Goal: Find specific page/section: Find specific page/section

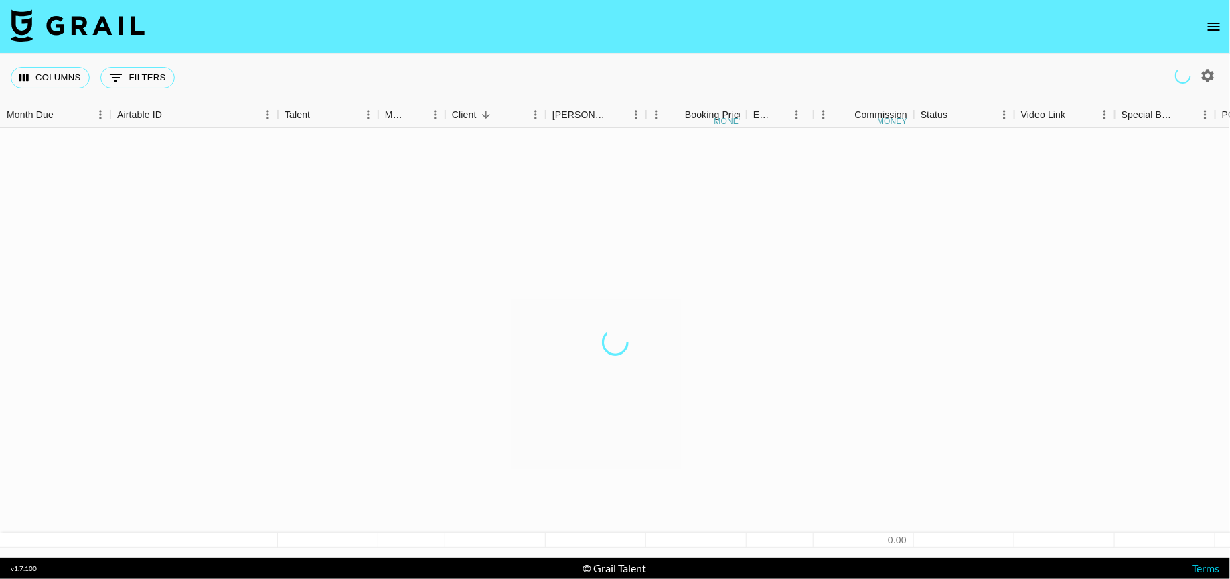
click at [1214, 32] on icon "open drawer" at bounding box center [1214, 27] width 16 height 16
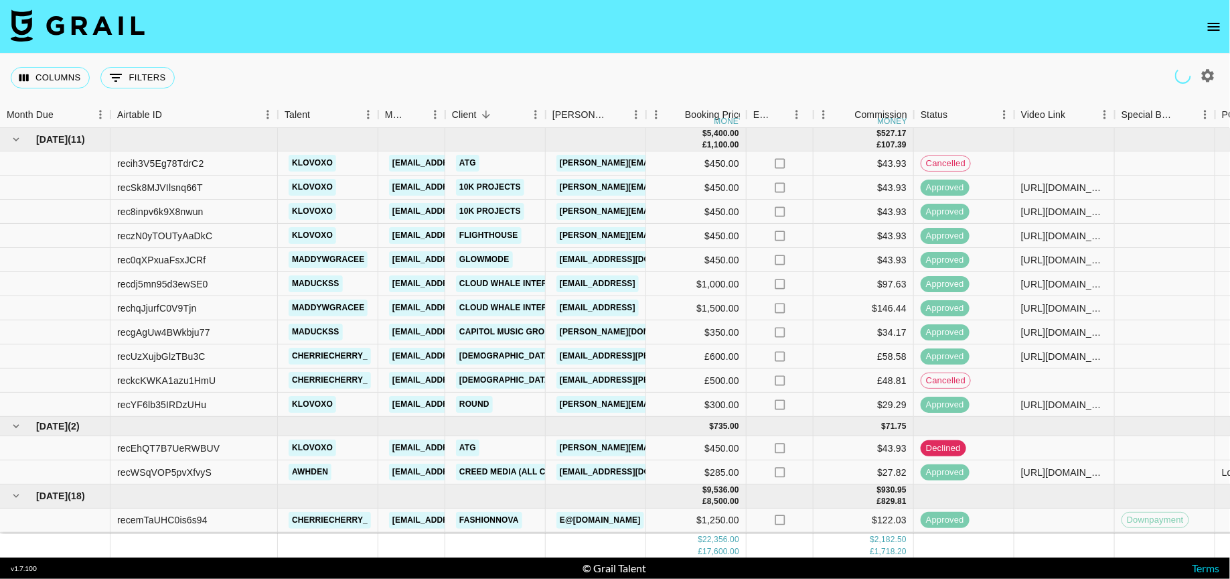
click at [1216, 23] on icon "open drawer" at bounding box center [1214, 27] width 12 height 8
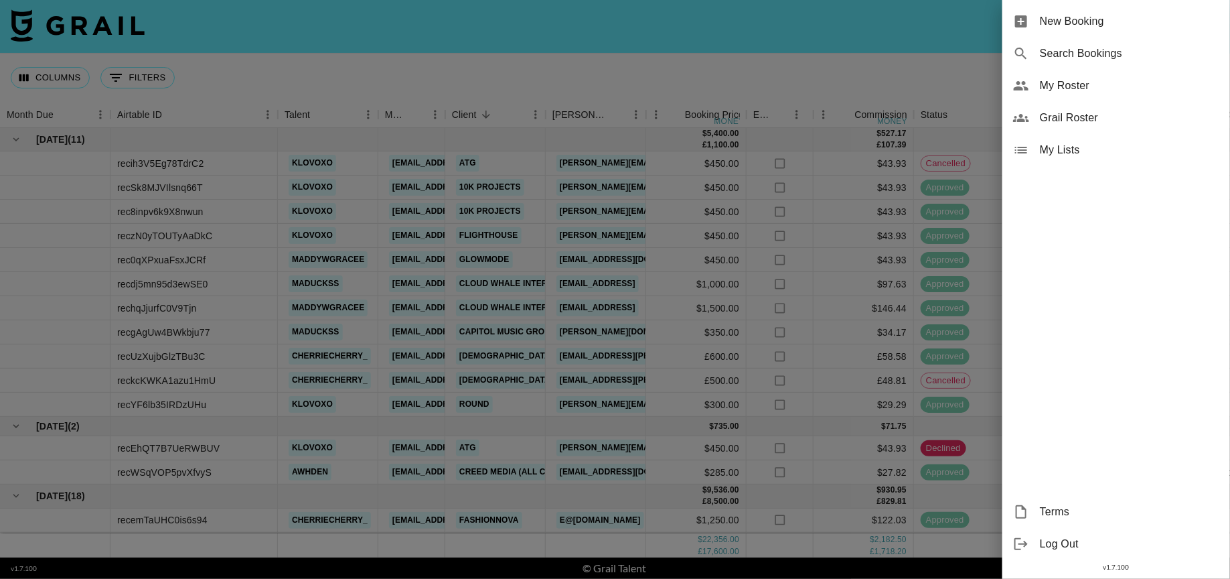
drag, startPoint x: 1074, startPoint y: 88, endPoint x: 1077, endPoint y: 123, distance: 35.6
click at [1077, 123] on ul "New Booking Search Bookings My Roster Grail Roster My Lists" at bounding box center [1117, 85] width 228 height 171
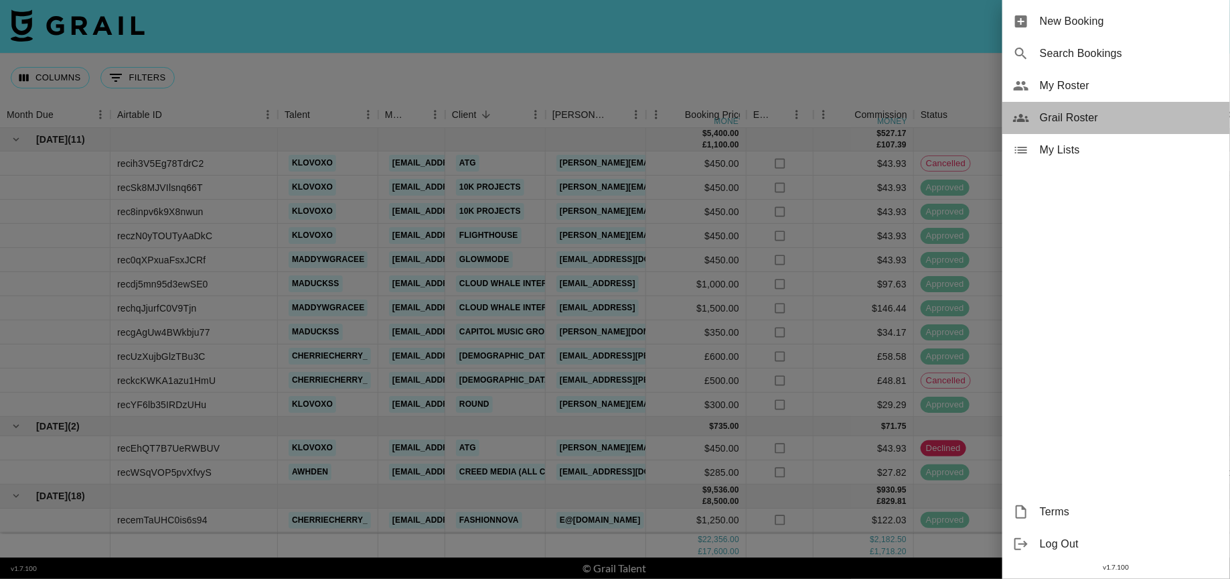
click at [1077, 123] on span "Grail Roster" at bounding box center [1129, 118] width 179 height 16
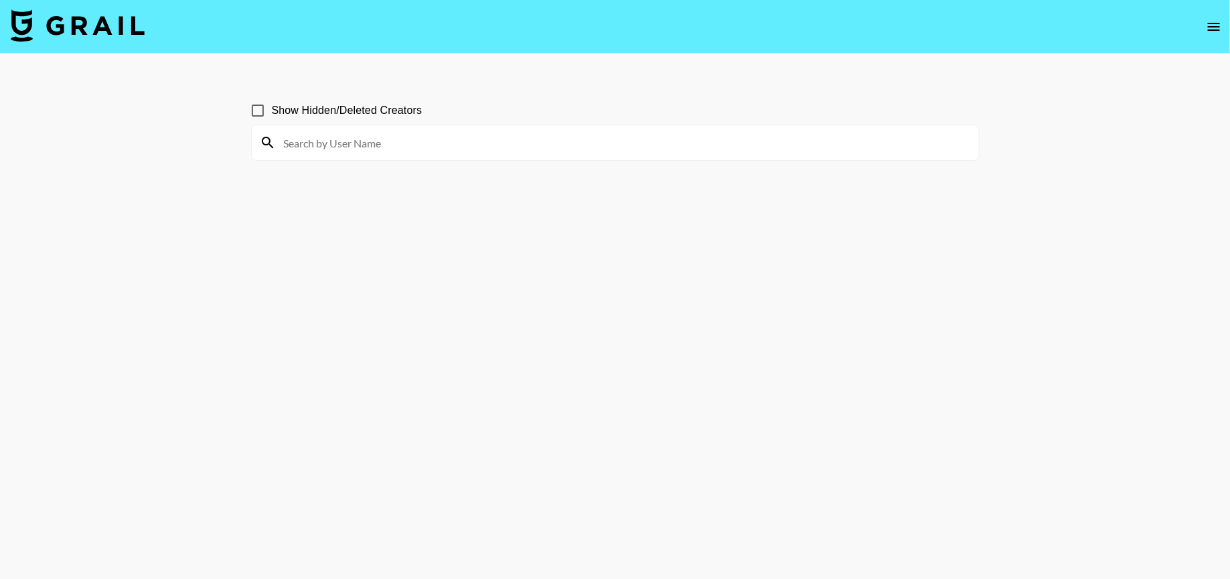
click at [573, 137] on input at bounding box center [623, 142] width 695 height 21
click at [573, 137] on input "alice" at bounding box center [623, 142] width 695 height 21
click at [459, 139] on input "alicelock" at bounding box center [623, 142] width 695 height 21
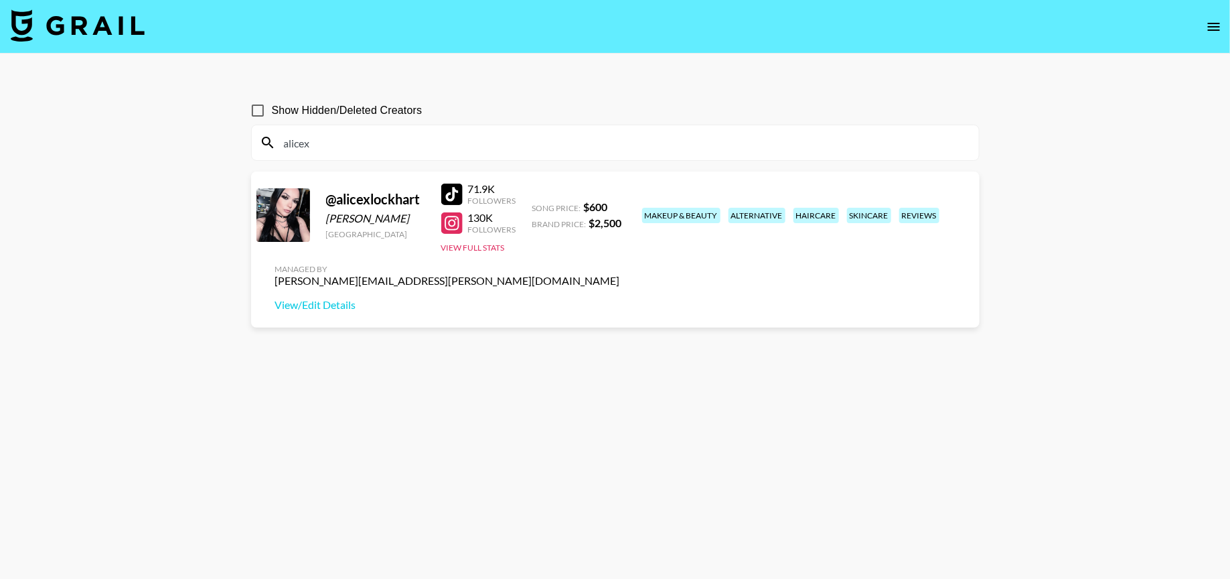
type input "alicex"
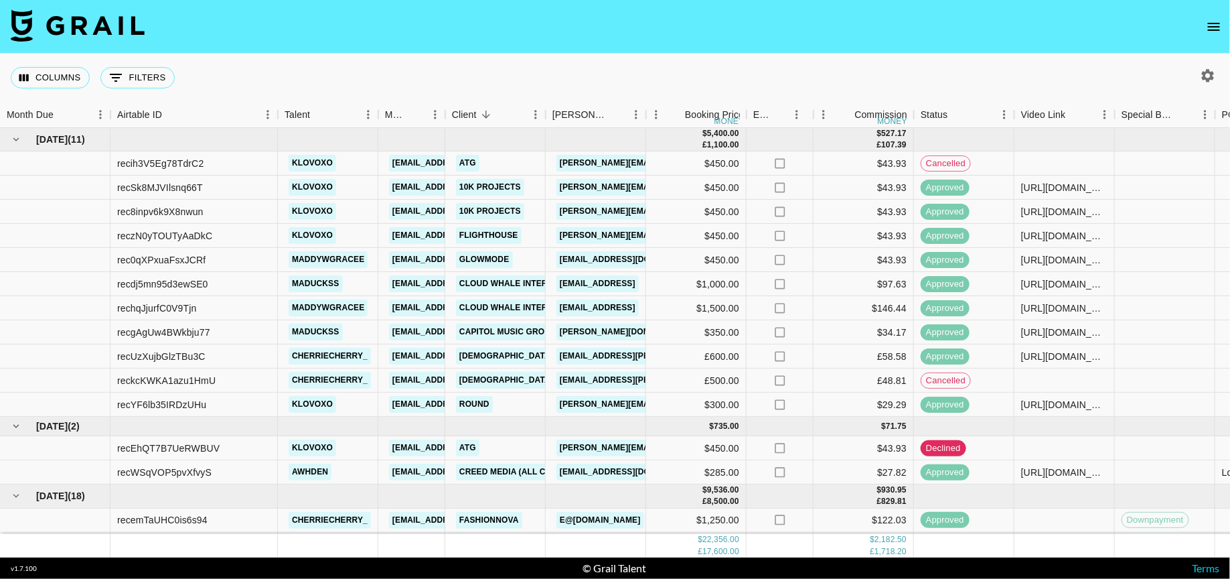
click at [1205, 35] on button "open drawer" at bounding box center [1214, 26] width 27 height 27
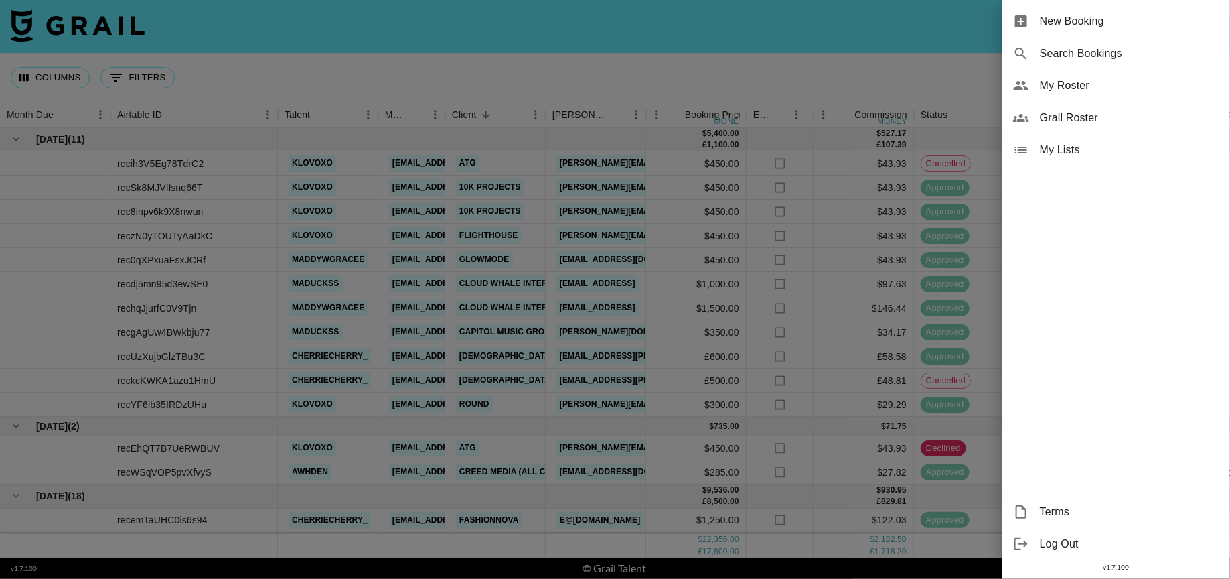
click at [900, 61] on div at bounding box center [615, 289] width 1230 height 579
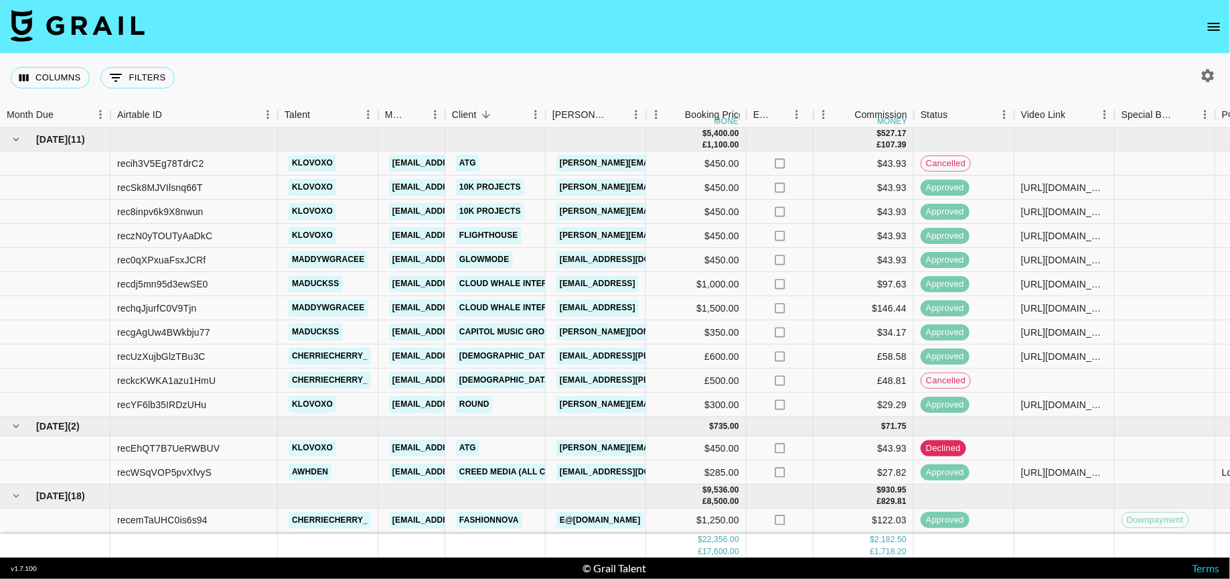
click at [1210, 83] on button "button" at bounding box center [1208, 75] width 23 height 23
select select "[DATE]"
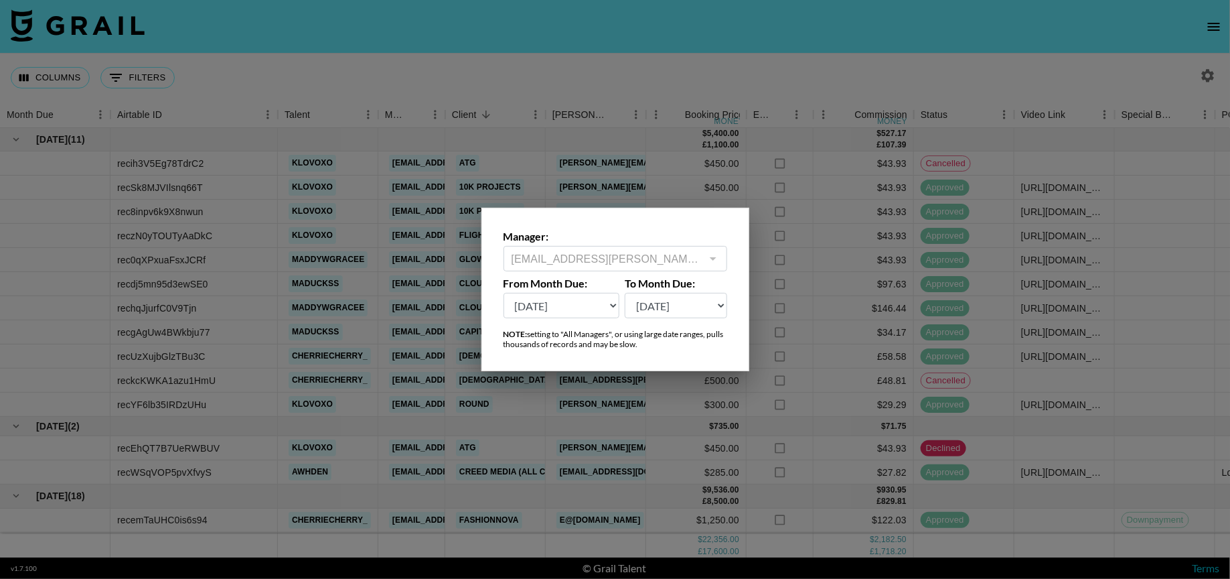
click at [704, 64] on div at bounding box center [615, 289] width 1230 height 579
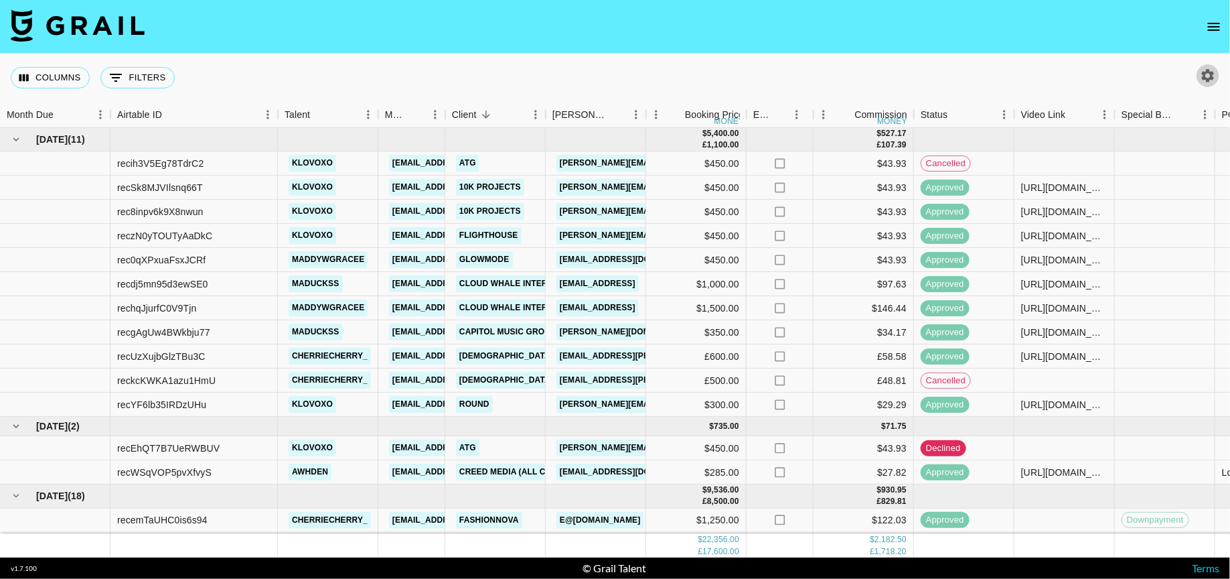
click at [1209, 74] on icon "button" at bounding box center [1208, 76] width 16 height 16
select select "[DATE]"
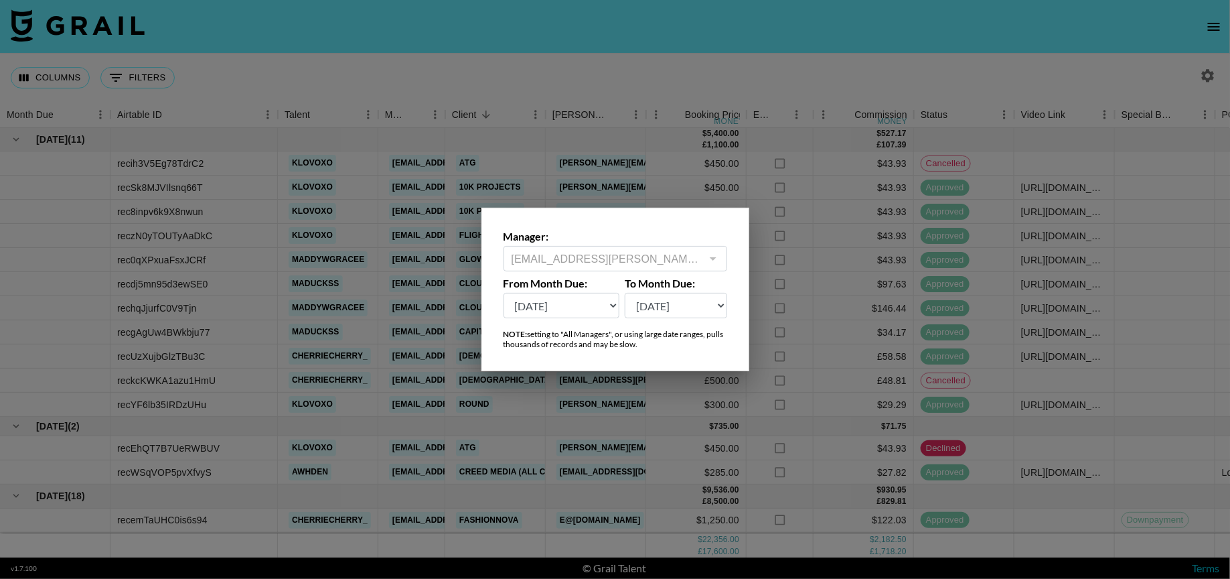
click at [694, 278] on label "To Month Due:" at bounding box center [676, 283] width 102 height 13
click at [707, 253] on div at bounding box center [712, 258] width 17 height 19
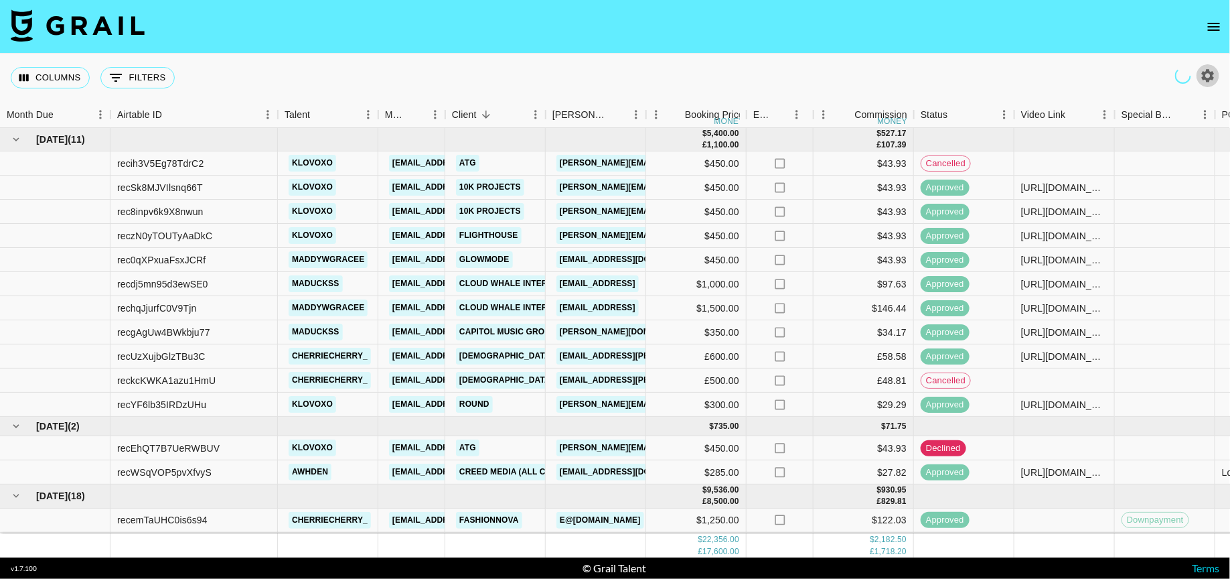
click at [1213, 80] on icon "button" at bounding box center [1208, 76] width 16 height 16
select select "[DATE]"
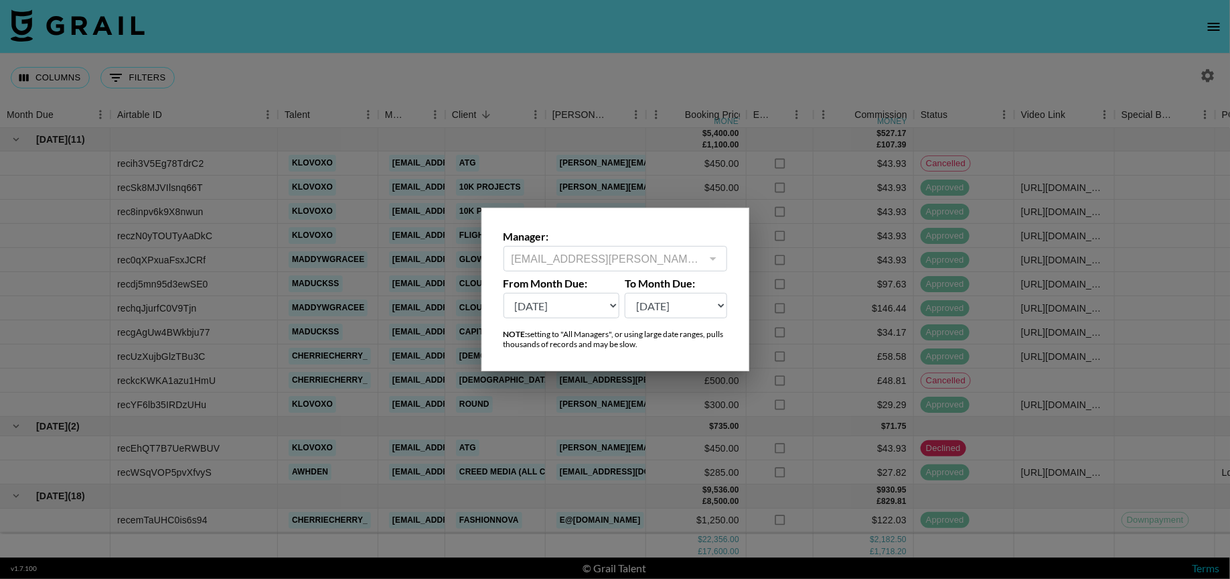
click at [750, 261] on div at bounding box center [615, 289] width 1230 height 579
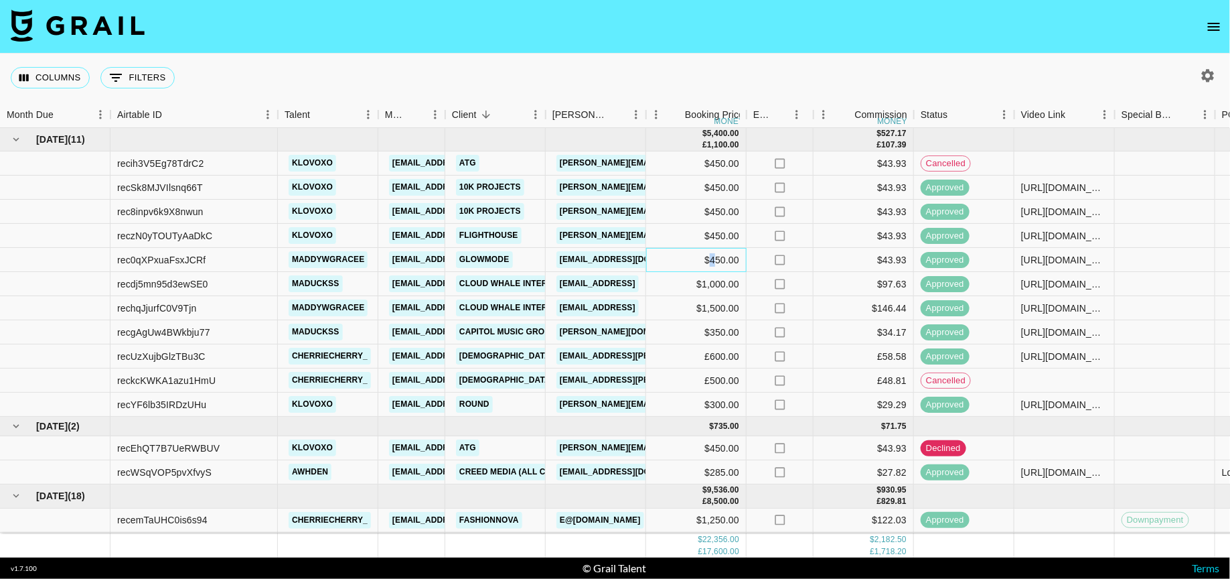
click at [713, 259] on div "$450.00" at bounding box center [696, 260] width 100 height 24
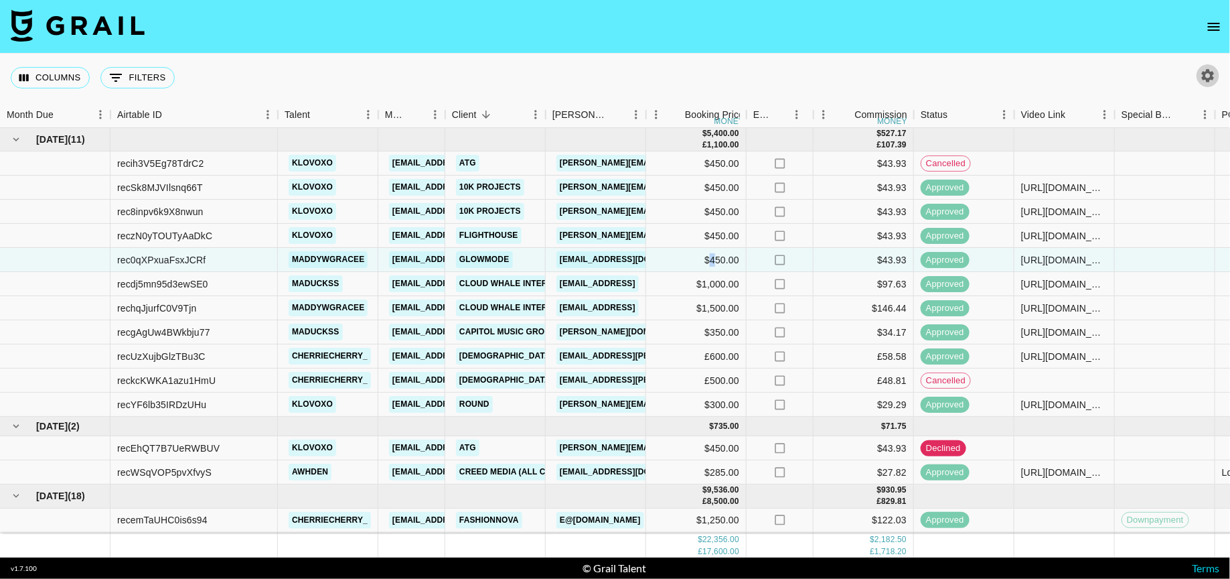
click at [1199, 73] on button "button" at bounding box center [1208, 75] width 23 height 23
select select "[DATE]"
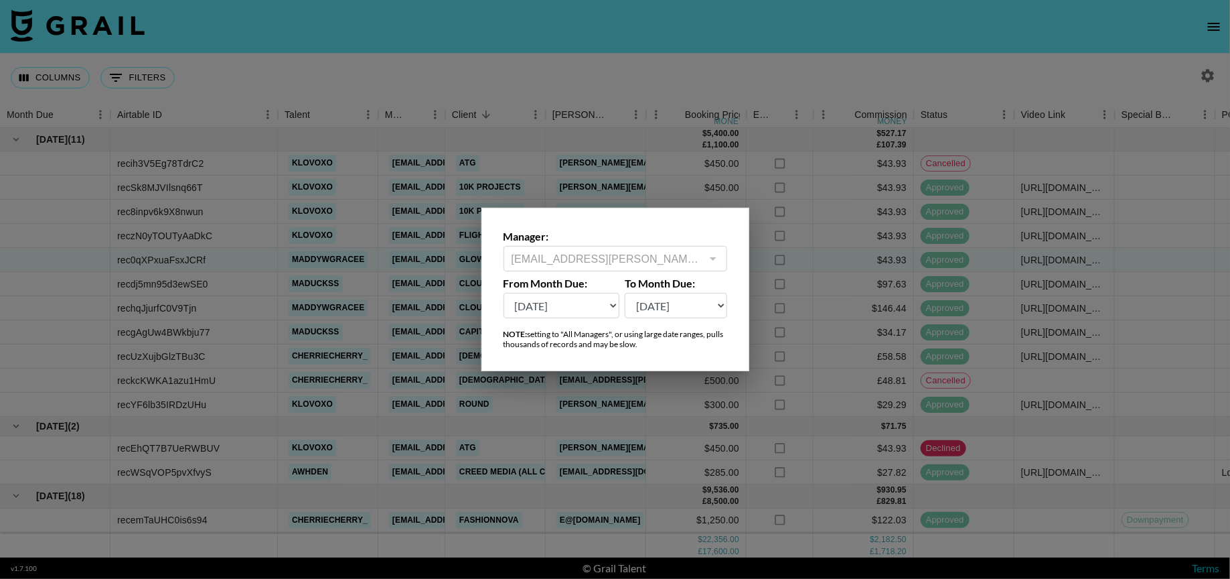
click at [616, 304] on select "Aug '26 Jul '26 Jun '26 May '26 Apr '26 Mar '26 Feb '26 Jan '26 Dec '25 Nov '25…" at bounding box center [562, 305] width 117 height 25
click at [647, 304] on select "Aug '26 Jul '26 Jun '26 May '26 Apr '26 Mar '26 Feb '26 Jan '26 Dec '25 Nov '25…" at bounding box center [676, 305] width 102 height 25
click at [593, 243] on div "Manager: maisie.defreitas@grail-talent.com ​" at bounding box center [616, 251] width 224 height 42
click at [418, 52] on div at bounding box center [615, 289] width 1230 height 579
click at [163, 72] on button "0 Filters" at bounding box center [137, 77] width 74 height 21
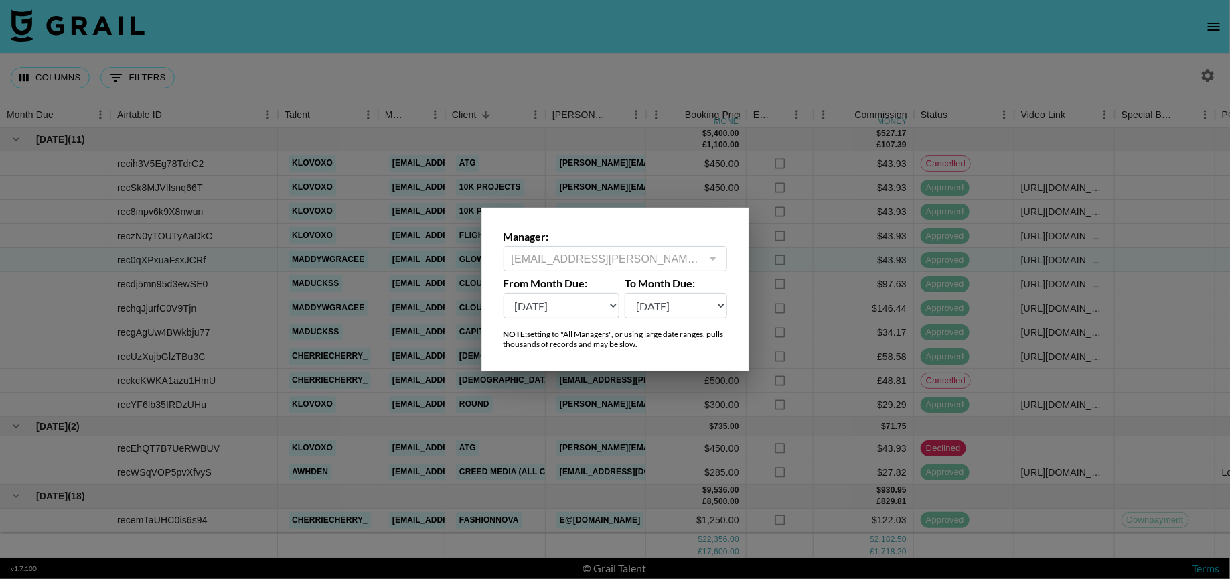
select select "currency"
select select "isAnyOf"
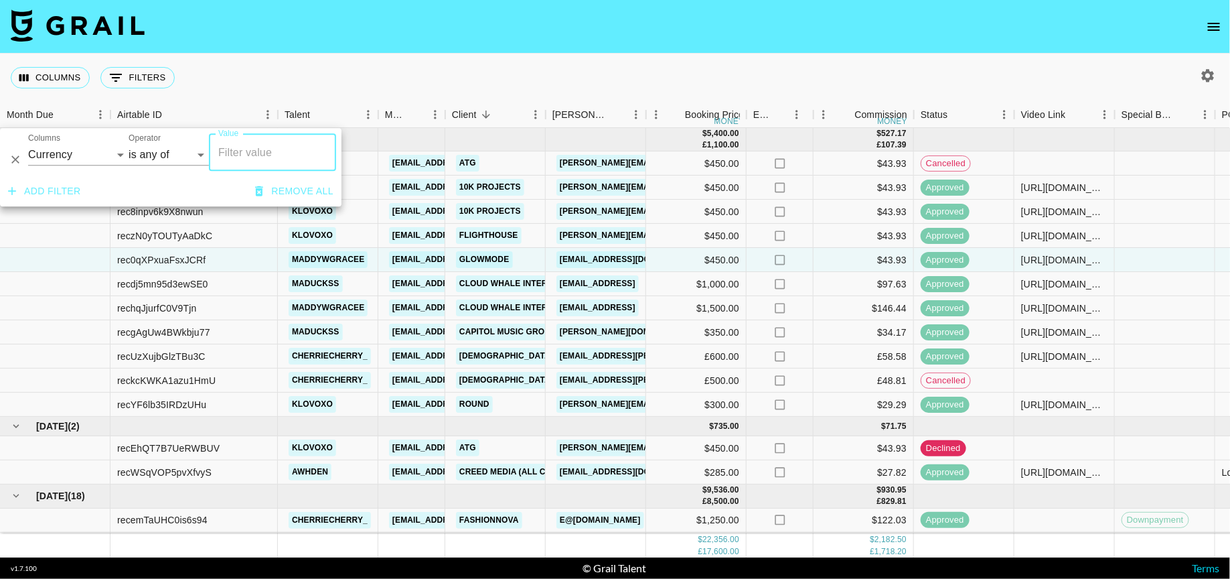
click at [993, 69] on div "Columns 0 Filters + Booking" at bounding box center [615, 78] width 1230 height 48
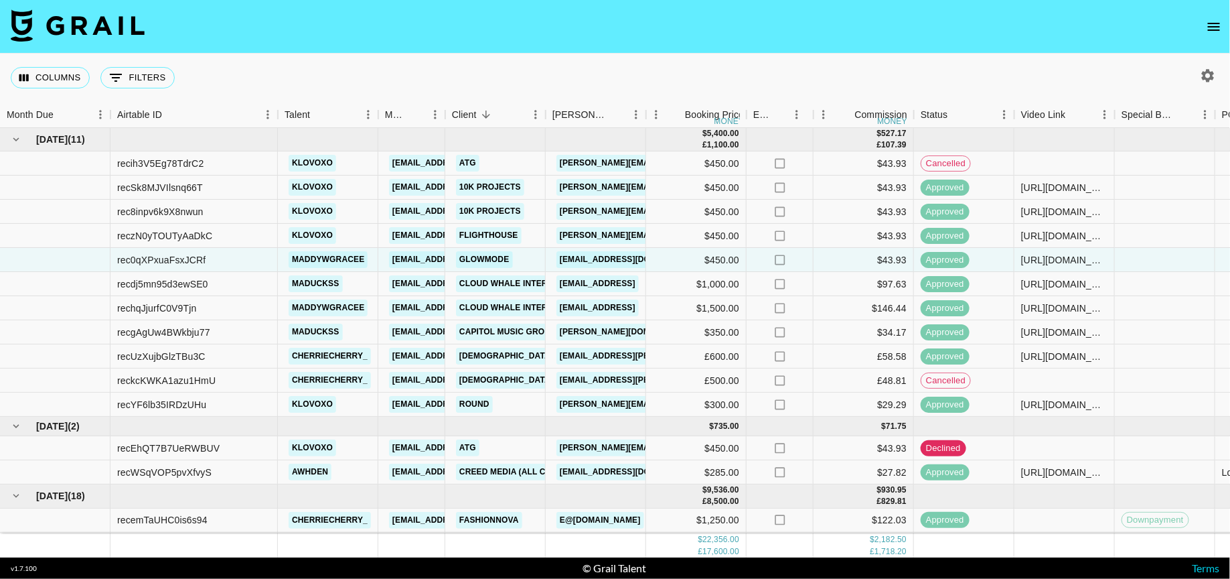
click at [1207, 68] on icon "button" at bounding box center [1208, 76] width 16 height 16
select select "[DATE]"
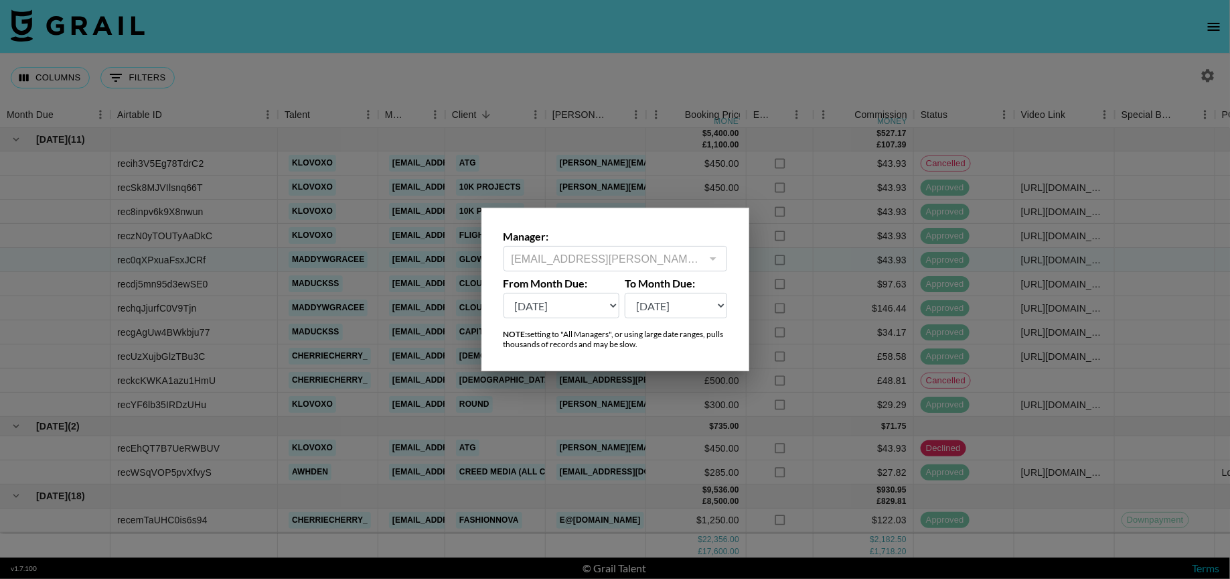
click at [710, 238] on label "Manager:" at bounding box center [616, 236] width 224 height 13
click at [711, 257] on div at bounding box center [712, 258] width 17 height 19
click at [593, 43] on div at bounding box center [615, 289] width 1230 height 579
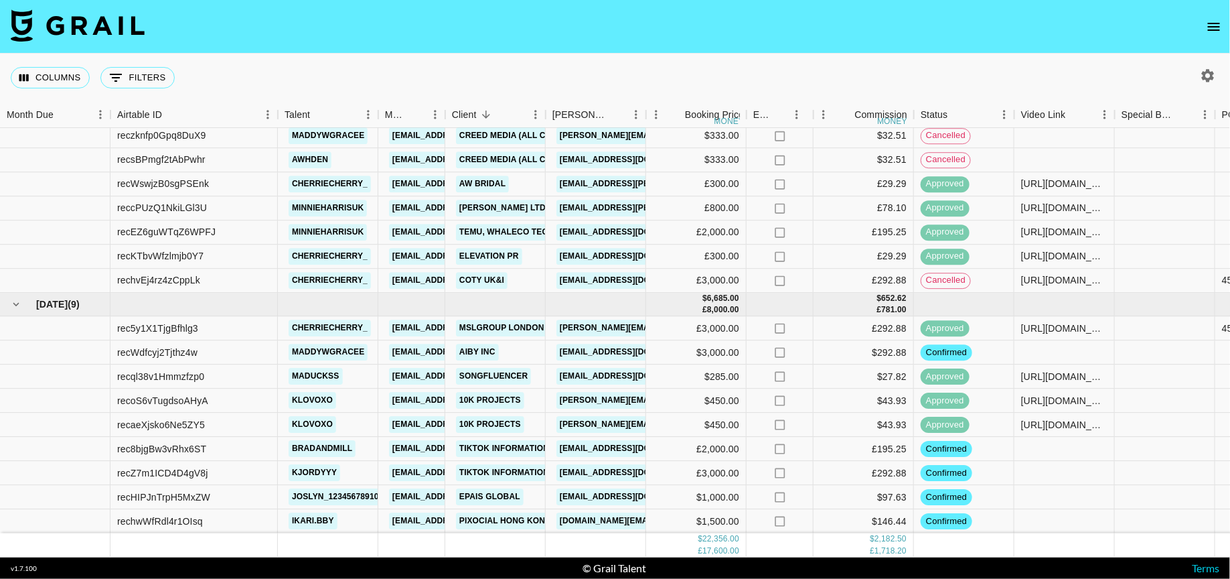
scroll to position [648, 0]
click at [1216, 76] on icon "button" at bounding box center [1208, 76] width 16 height 16
select select "[DATE]"
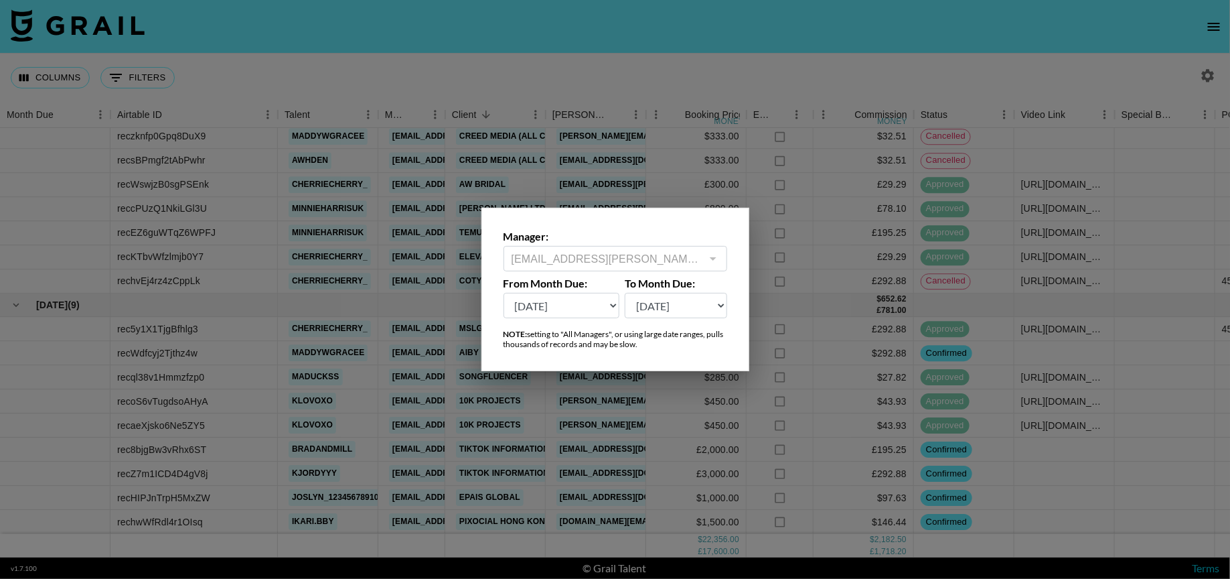
click at [711, 257] on div at bounding box center [712, 258] width 17 height 19
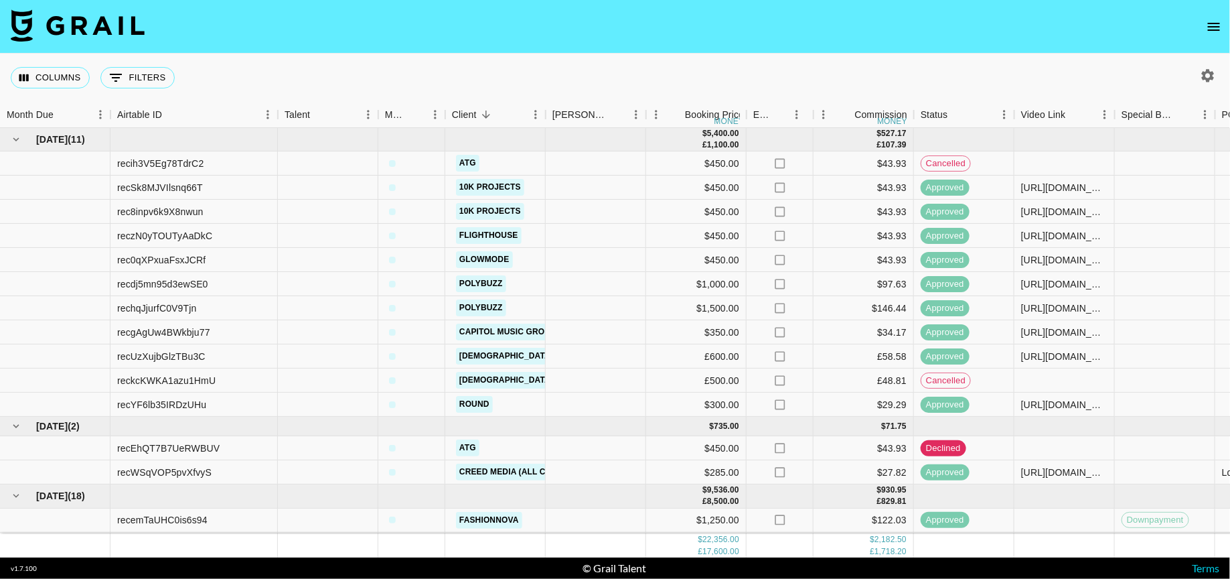
click at [1196, 76] on div at bounding box center [1205, 75] width 28 height 23
click at [1211, 76] on icon "button" at bounding box center [1208, 75] width 13 height 13
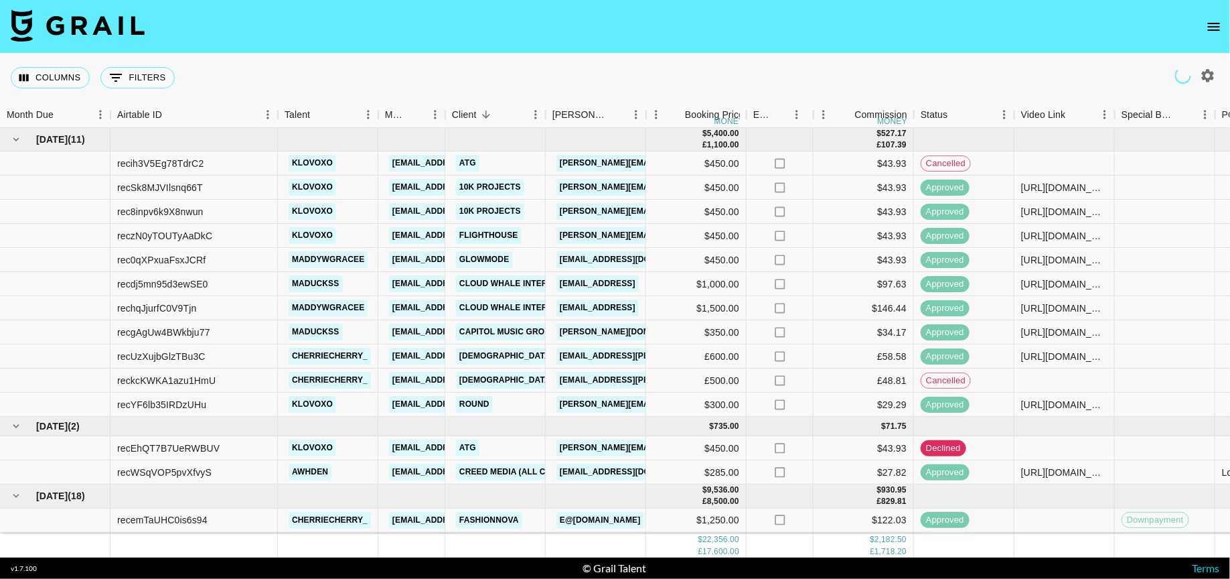
click at [1212, 74] on icon "button" at bounding box center [1208, 75] width 13 height 13
select select "[DATE]"
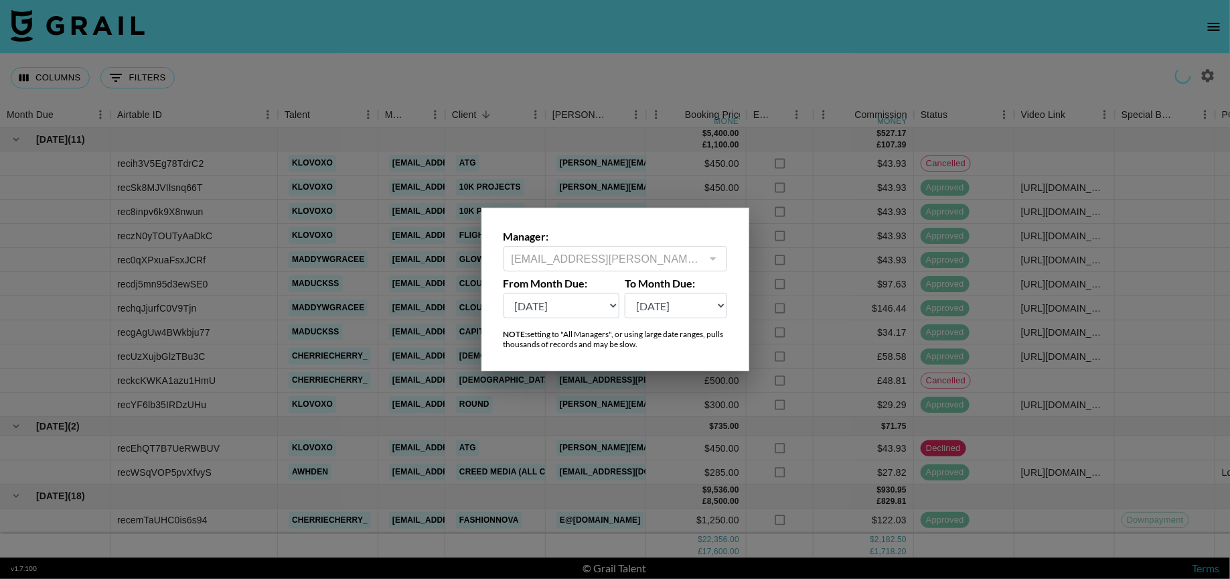
type input "[EMAIL_ADDRESS][PERSON_NAME][DOMAIN_NAME]"
click at [719, 257] on div at bounding box center [712, 258] width 17 height 19
click at [718, 263] on div at bounding box center [712, 258] width 17 height 19
click at [711, 257] on div at bounding box center [712, 258] width 17 height 19
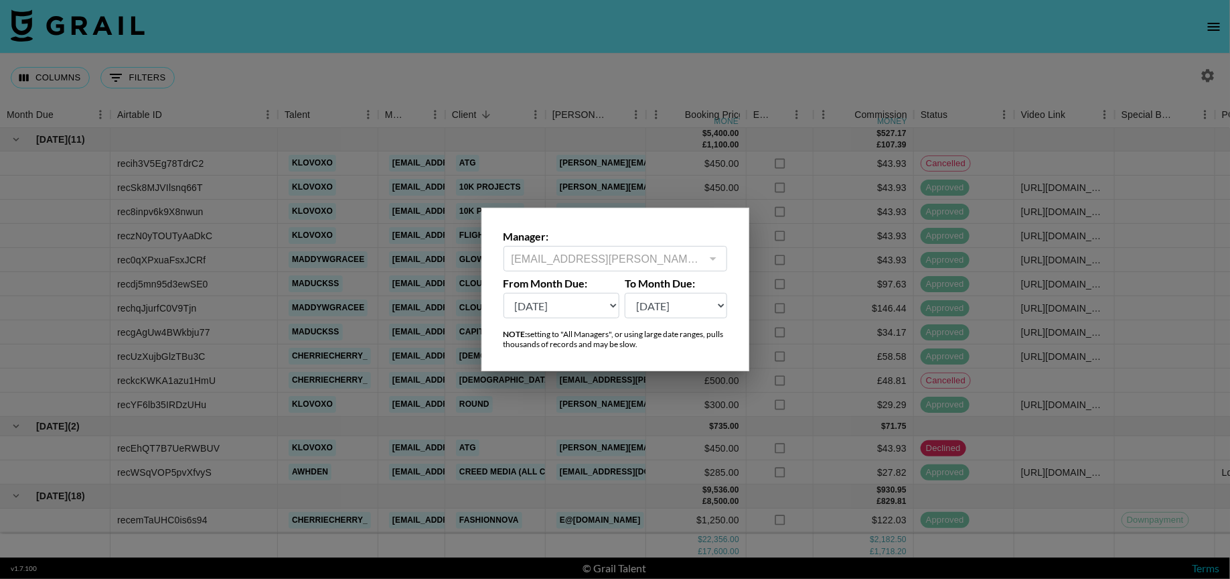
click at [701, 250] on div "maisie.defreitas@grail-talent.com ​" at bounding box center [616, 258] width 224 height 25
click at [690, 243] on div "Manager: maisie.defreitas@grail-talent.com ​" at bounding box center [616, 251] width 224 height 42
click at [283, 52] on div at bounding box center [615, 289] width 1230 height 579
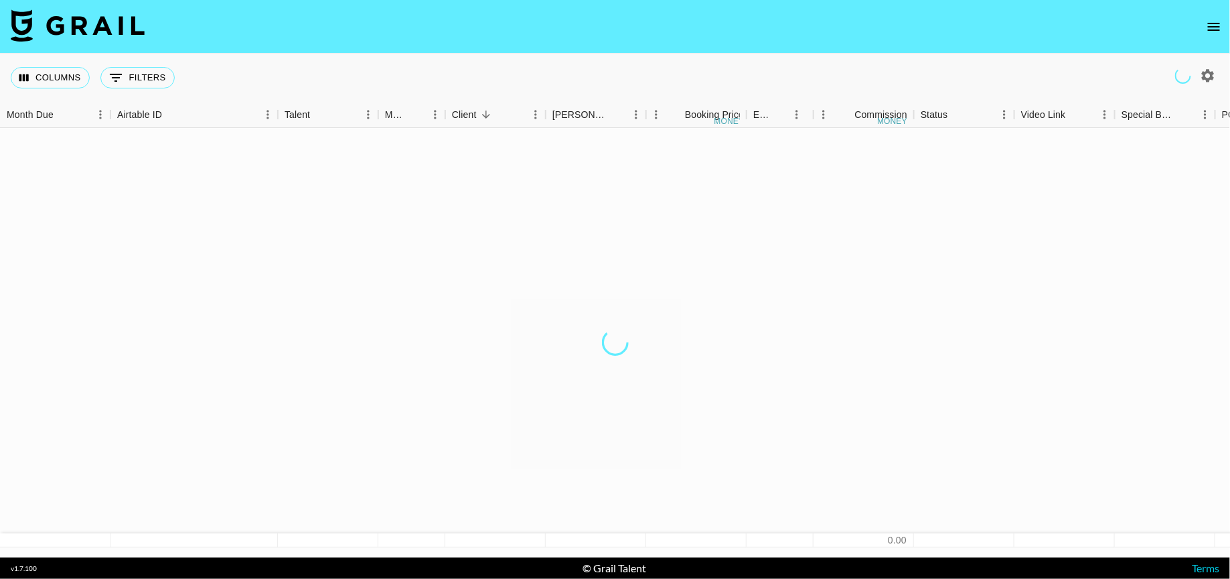
click at [1202, 75] on icon "button" at bounding box center [1208, 76] width 16 height 16
select select "[DATE]"
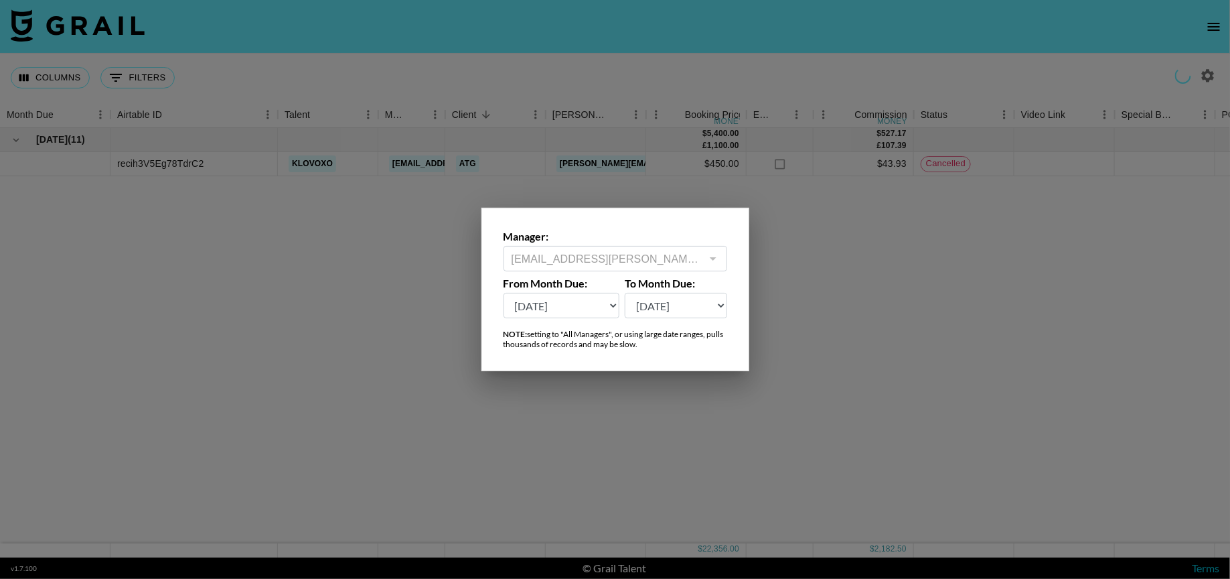
type input "[EMAIL_ADDRESS][PERSON_NAME][DOMAIN_NAME]"
click at [1206, 76] on div at bounding box center [615, 289] width 1230 height 579
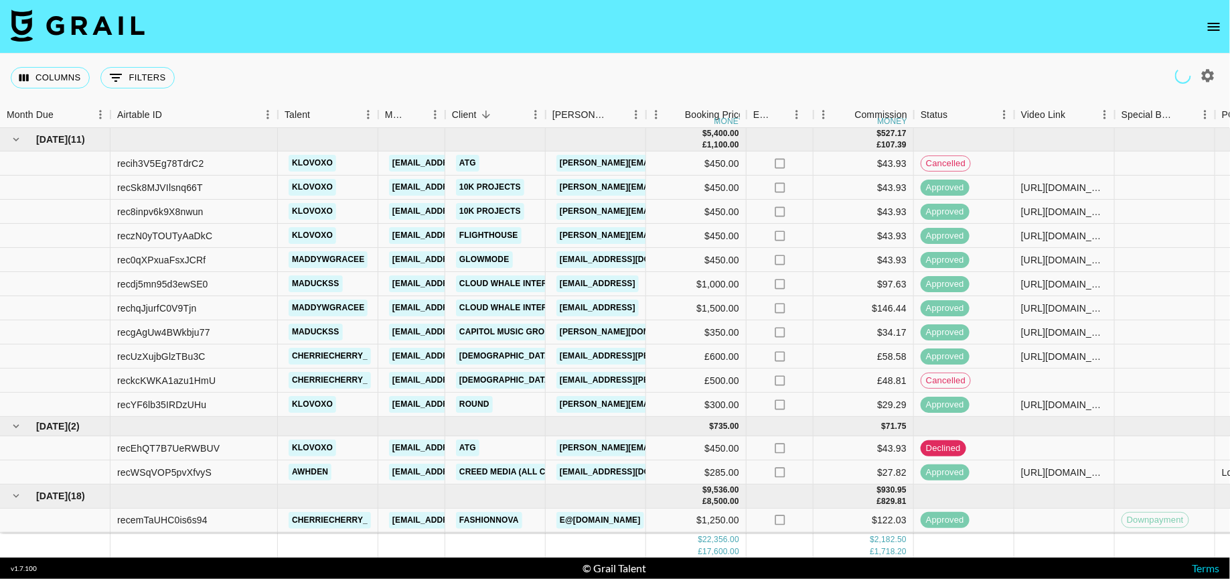
click at [1206, 76] on icon "button" at bounding box center [1208, 76] width 16 height 16
select select "[DATE]"
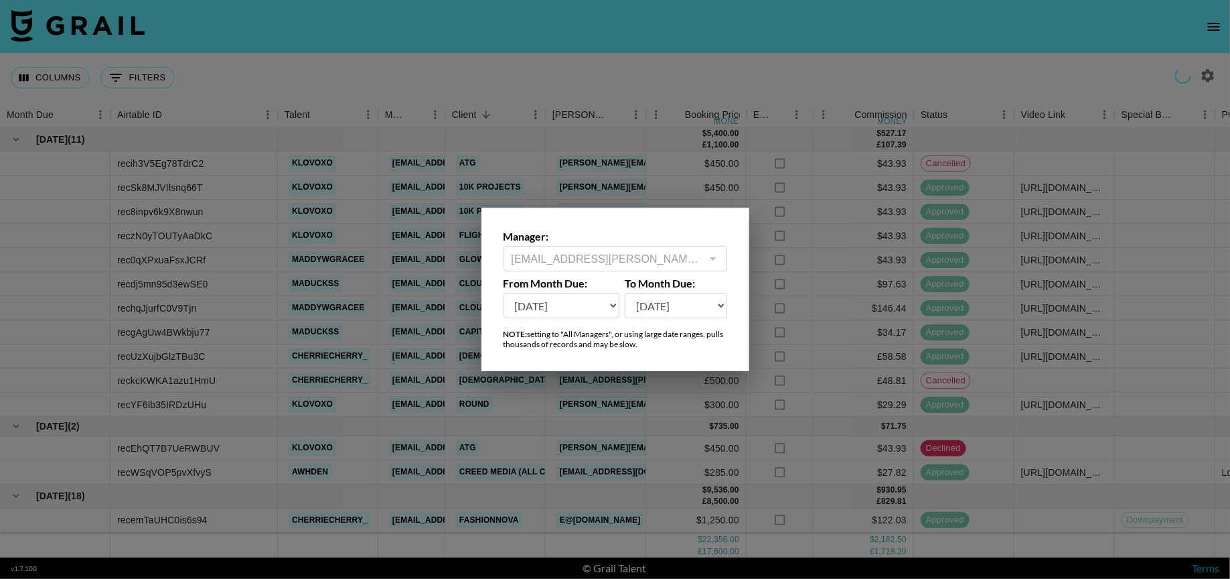
click at [710, 256] on div at bounding box center [712, 258] width 17 height 19
click at [723, 107] on div at bounding box center [615, 289] width 1230 height 579
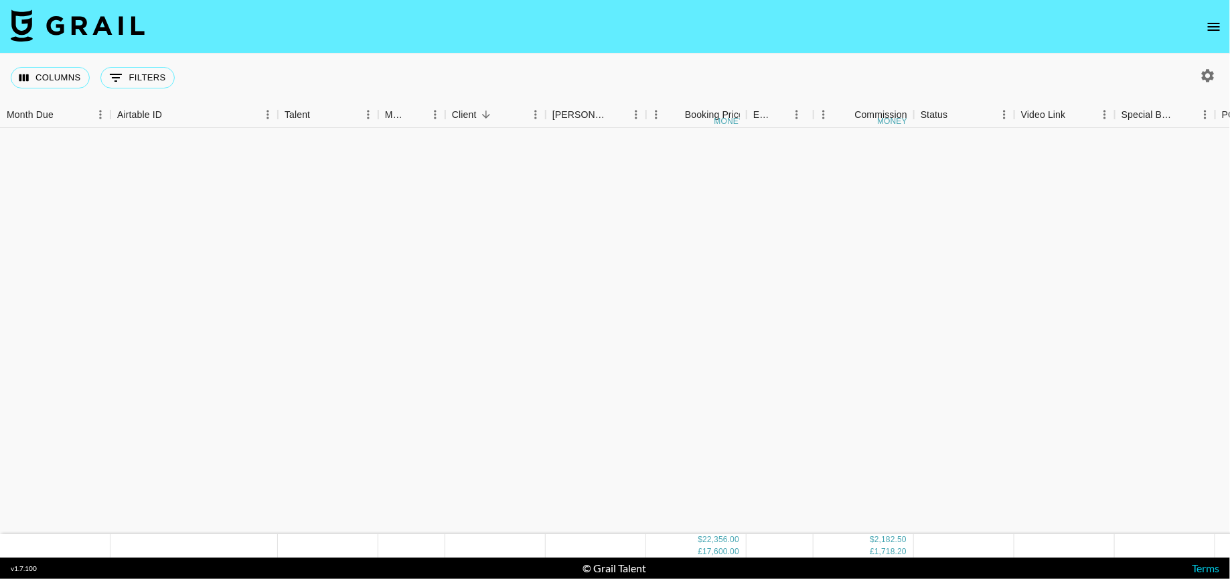
scroll to position [648, 0]
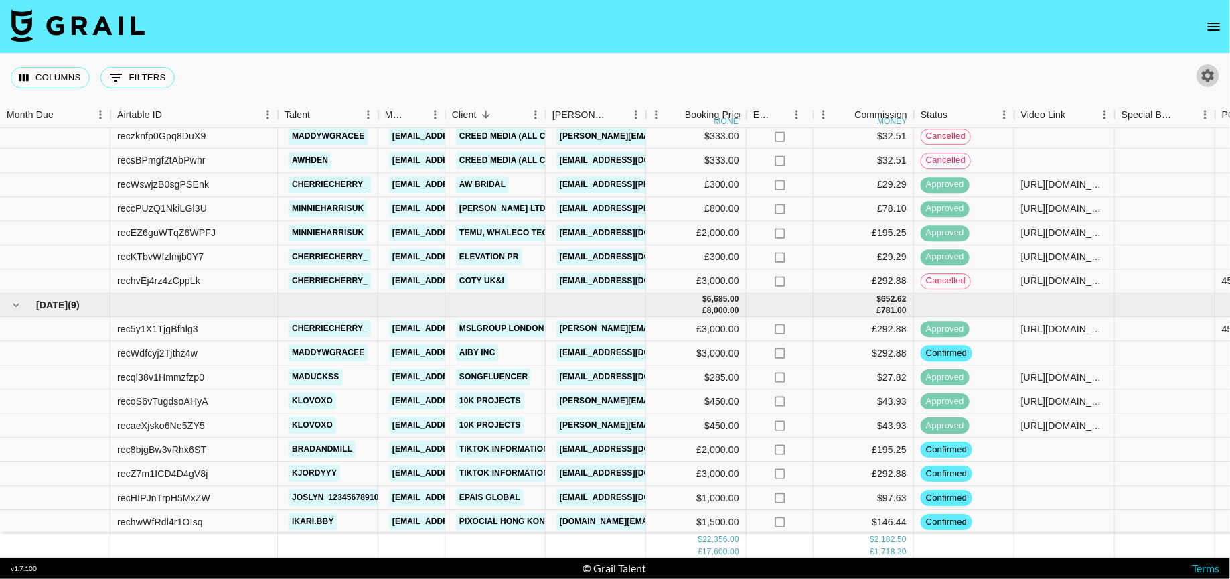
click at [1212, 81] on icon "button" at bounding box center [1208, 76] width 16 height 16
select select "[DATE]"
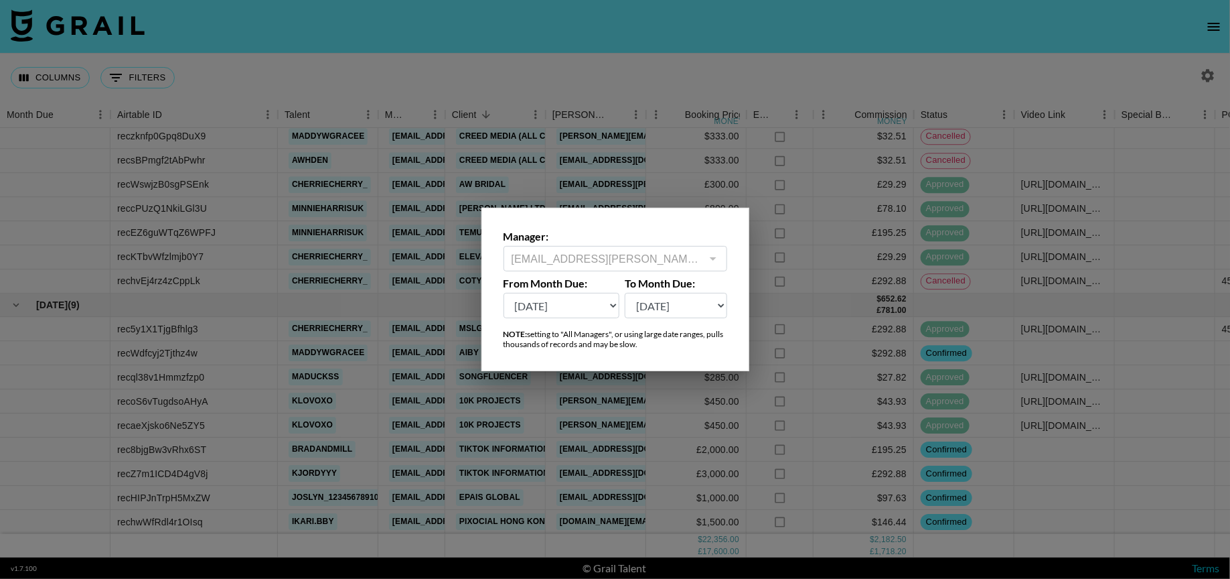
click at [709, 264] on div at bounding box center [712, 258] width 17 height 19
click at [693, 236] on label "Manager:" at bounding box center [616, 236] width 224 height 13
click at [693, 247] on div "maisie.defreitas@grail-talent.com ​" at bounding box center [616, 258] width 224 height 25
click at [71, 0] on html "Columns 0 Filters + Booking Month Due Airtable ID Talent Manager Client Booker …" at bounding box center [615, 289] width 1230 height 579
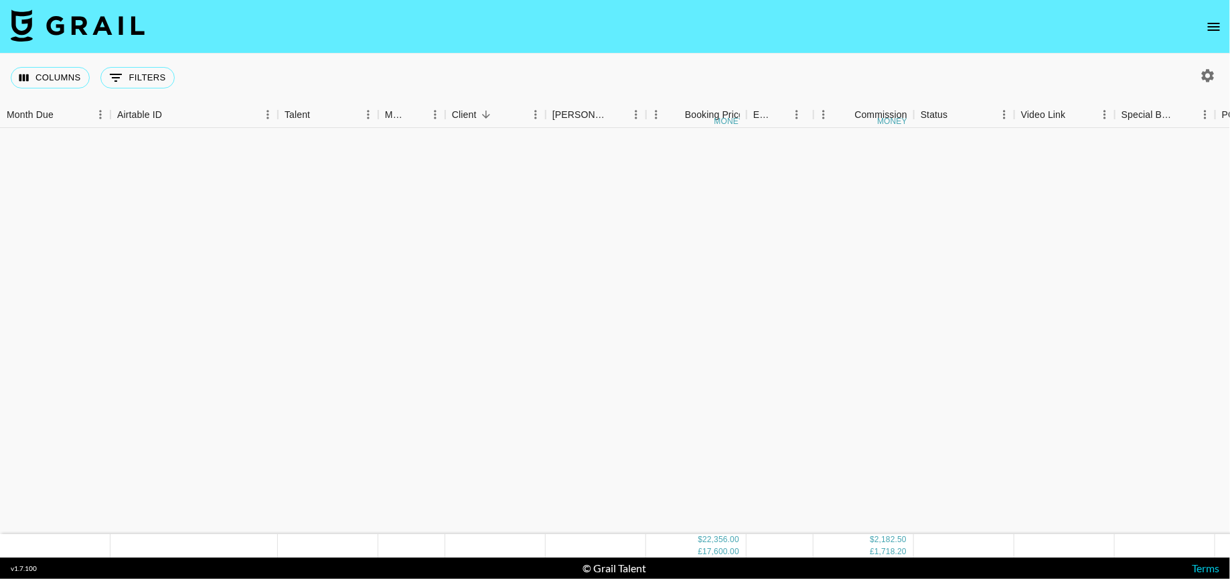
scroll to position [648, 0]
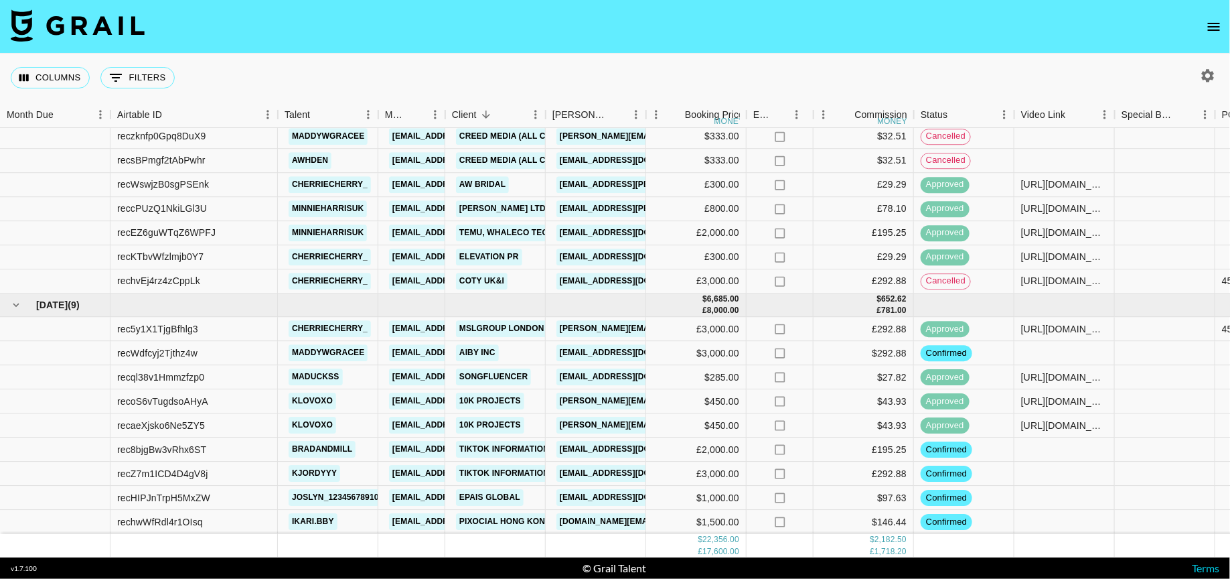
click at [638, 92] on div "Columns 0 Filters + Booking" at bounding box center [615, 78] width 1230 height 48
click at [1220, 71] on div at bounding box center [1206, 75] width 50 height 23
click at [1211, 74] on icon "button" at bounding box center [1208, 75] width 13 height 13
select select "[DATE]"
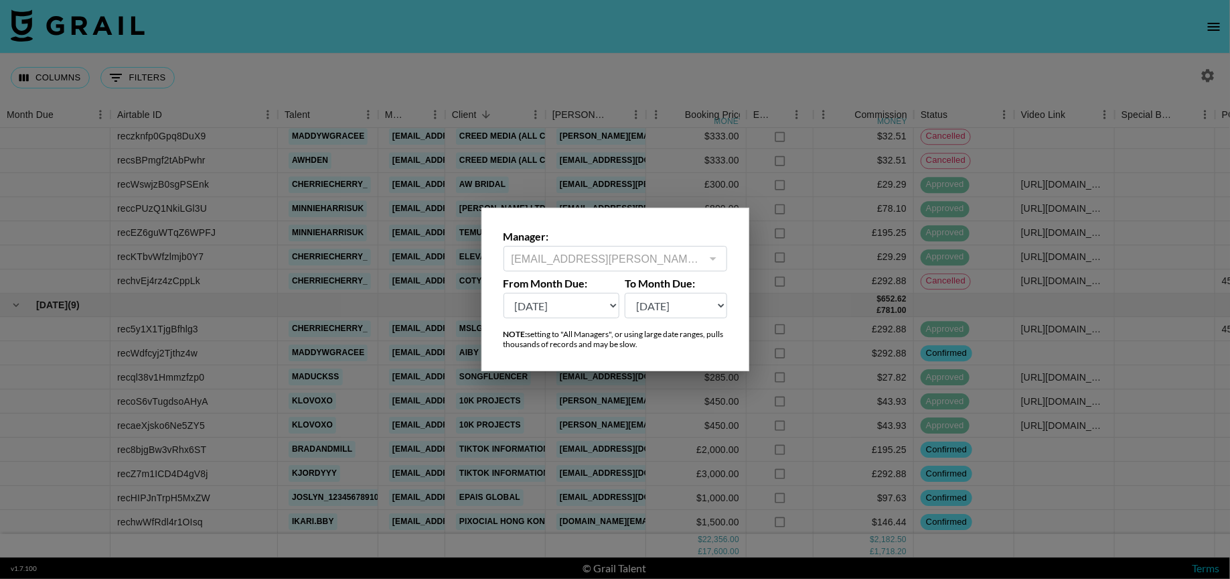
click at [711, 251] on div at bounding box center [712, 258] width 17 height 19
click at [627, 104] on div at bounding box center [615, 289] width 1230 height 579
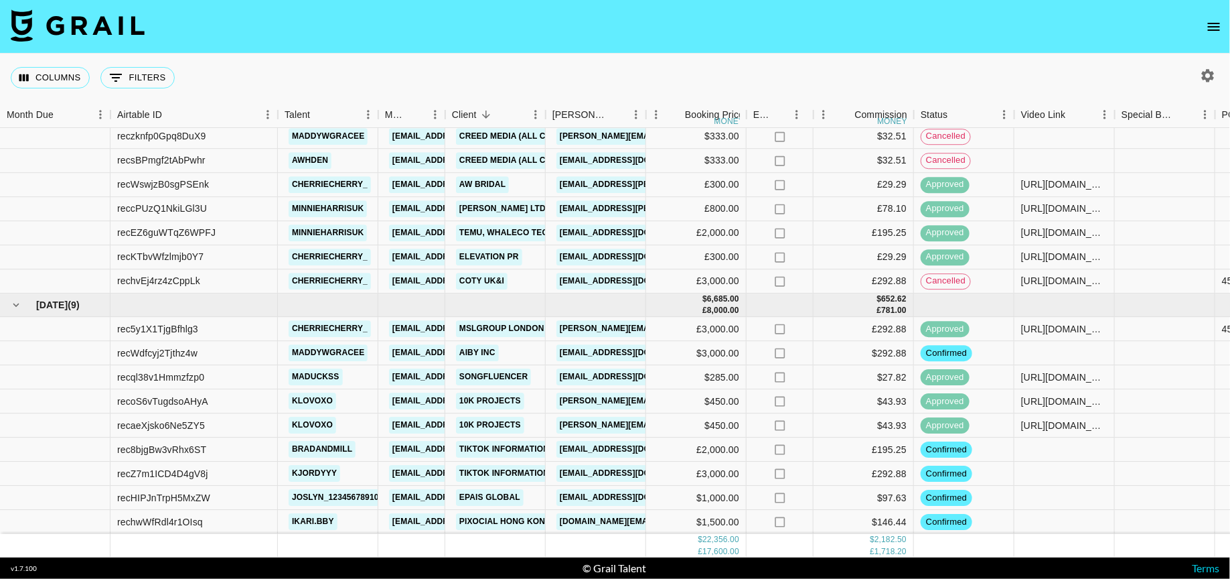
click at [261, 65] on div "Columns 0 Filters + Booking" at bounding box center [615, 78] width 1230 height 48
click at [1203, 74] on icon "button" at bounding box center [1208, 75] width 13 height 13
click at [1207, 76] on icon "button" at bounding box center [1208, 76] width 16 height 16
click at [1211, 47] on nav at bounding box center [615, 27] width 1230 height 54
click at [1201, 72] on icon "button" at bounding box center [1208, 76] width 16 height 16
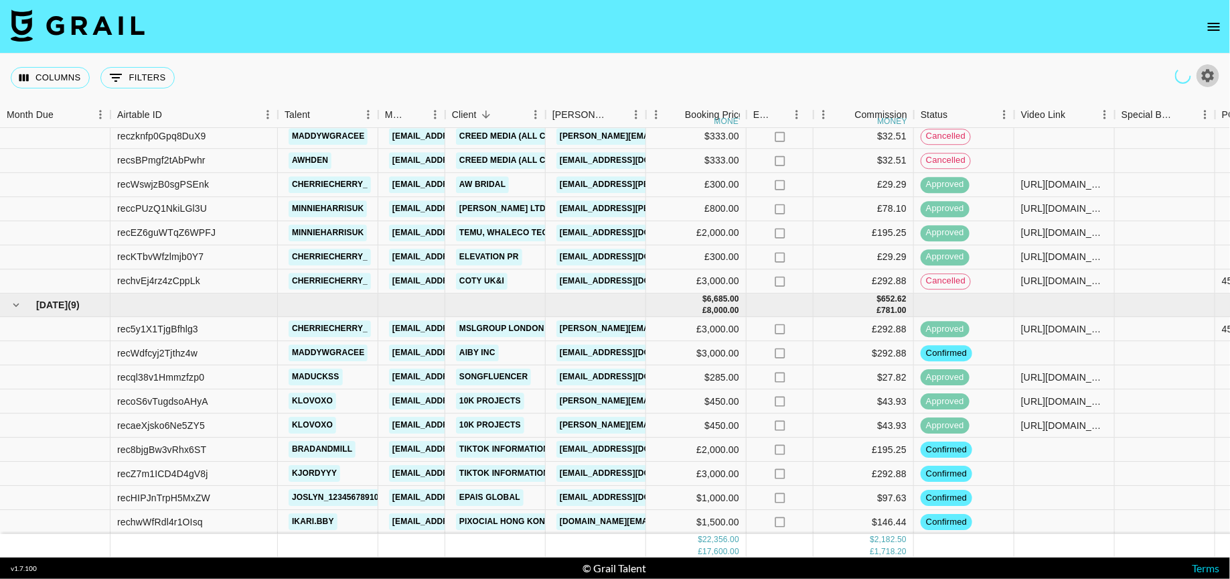
select select "[DATE]"
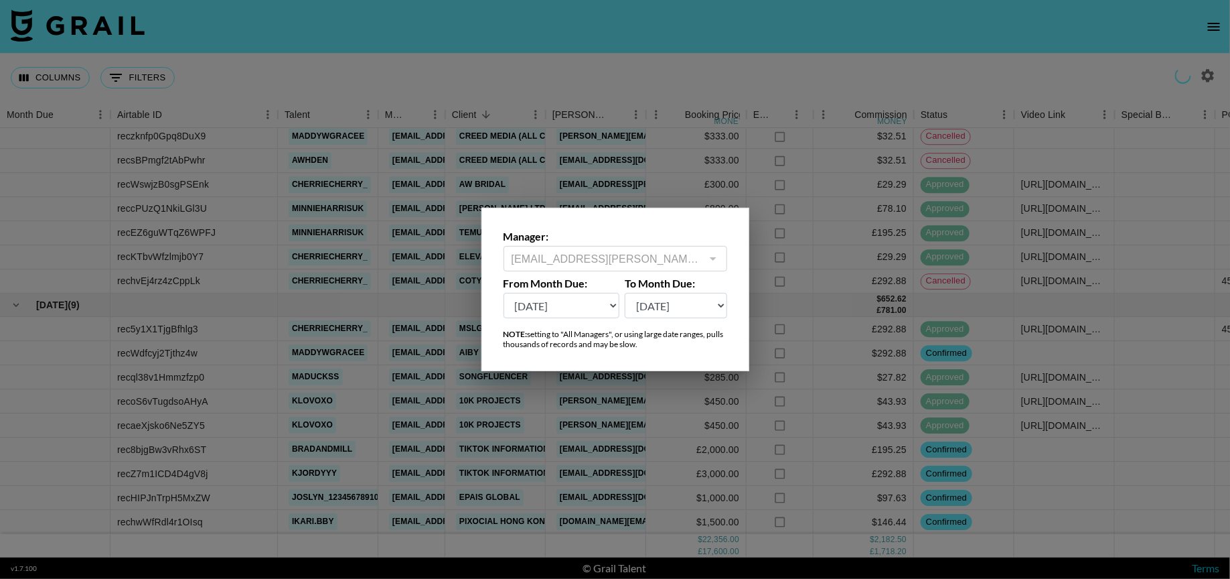
click at [702, 255] on div "​" at bounding box center [616, 258] width 224 height 25
click at [723, 263] on div "​" at bounding box center [616, 258] width 224 height 25
click at [570, 181] on div "Manager: ​ From Month Due: Aug '26 Jul '26 Jun '26 May '26 Apr '26 Mar '26 Feb …" at bounding box center [615, 289] width 1230 height 579
type input "[EMAIL_ADDRESS][PERSON_NAME][DOMAIN_NAME]"
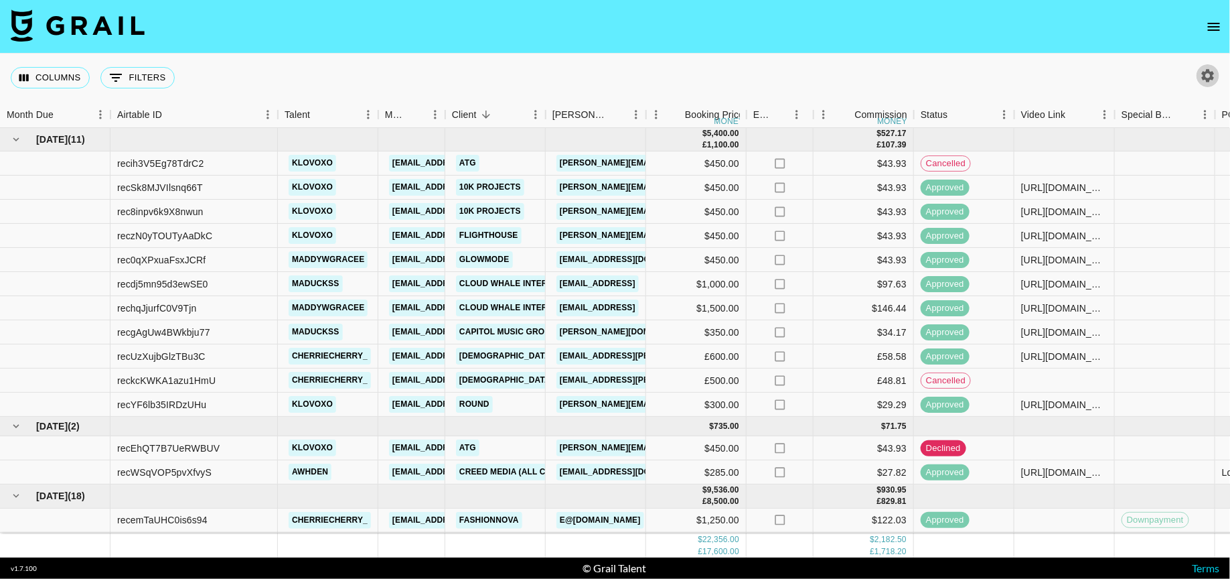
click at [1202, 77] on icon "button" at bounding box center [1208, 75] width 13 height 13
select select "[DATE]"
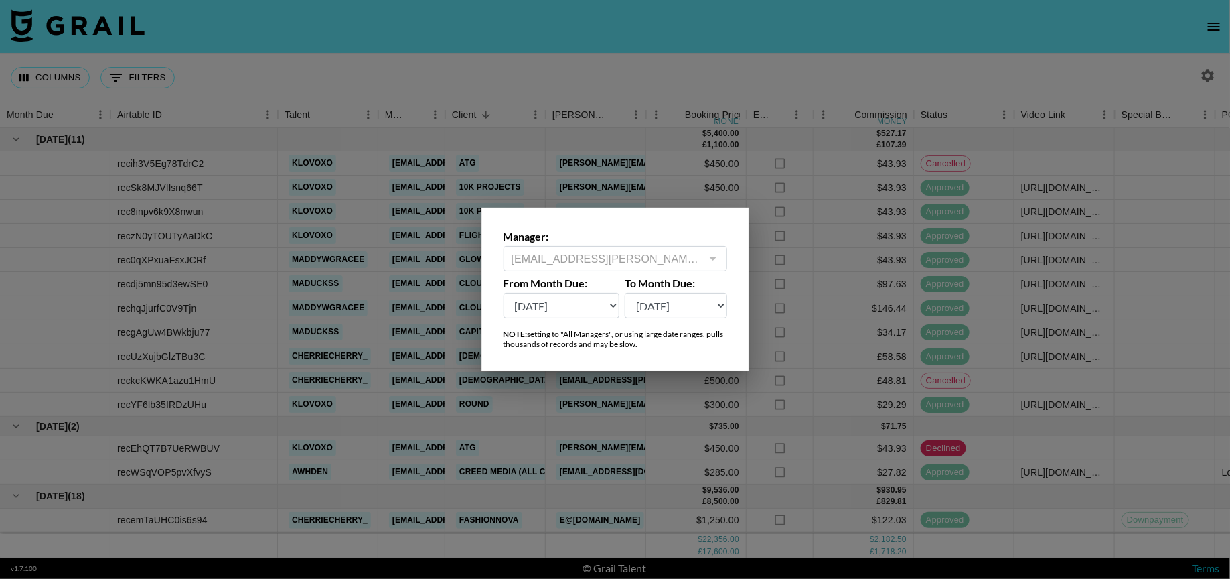
click at [678, 271] on div "Manager: [PERSON_NAME][EMAIL_ADDRESS][PERSON_NAME][DOMAIN_NAME] ​ From Month Du…" at bounding box center [616, 289] width 268 height 163
click at [650, 216] on div "Manager: [PERSON_NAME][EMAIL_ADDRESS][PERSON_NAME][DOMAIN_NAME] ​ From Month Du…" at bounding box center [616, 289] width 268 height 163
click at [636, 138] on div at bounding box center [615, 289] width 1230 height 579
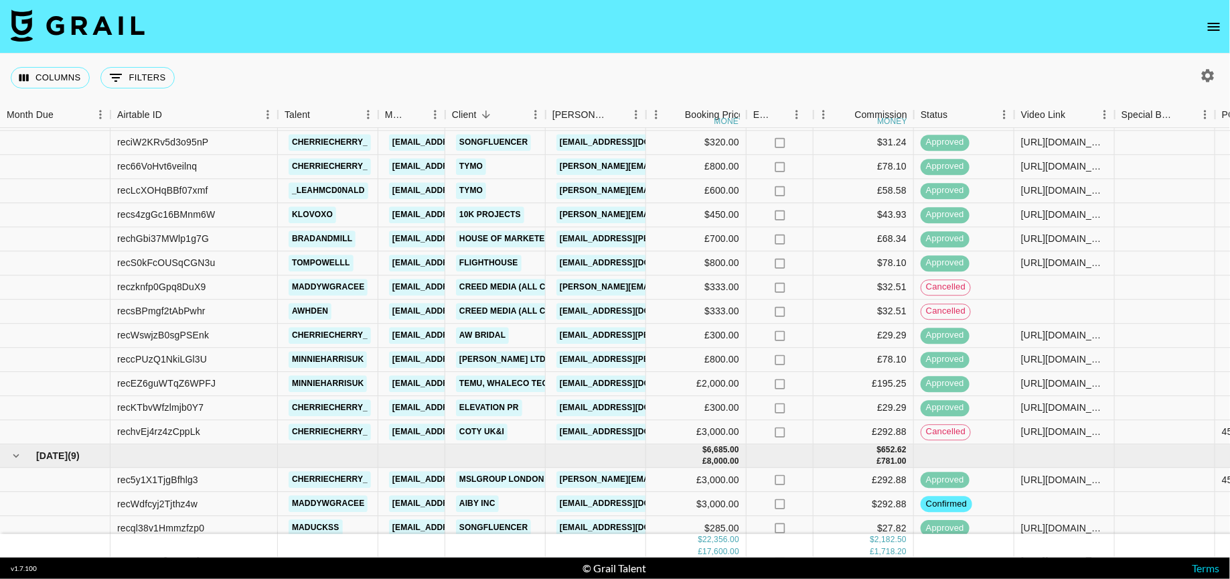
scroll to position [648, 0]
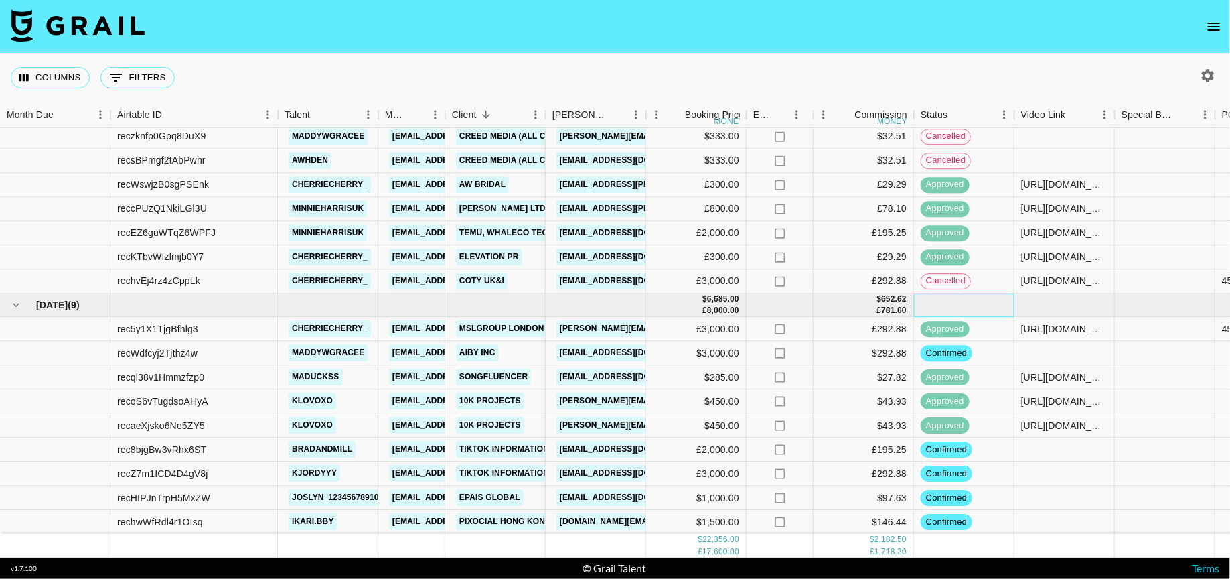
click at [970, 300] on div at bounding box center [964, 304] width 100 height 23
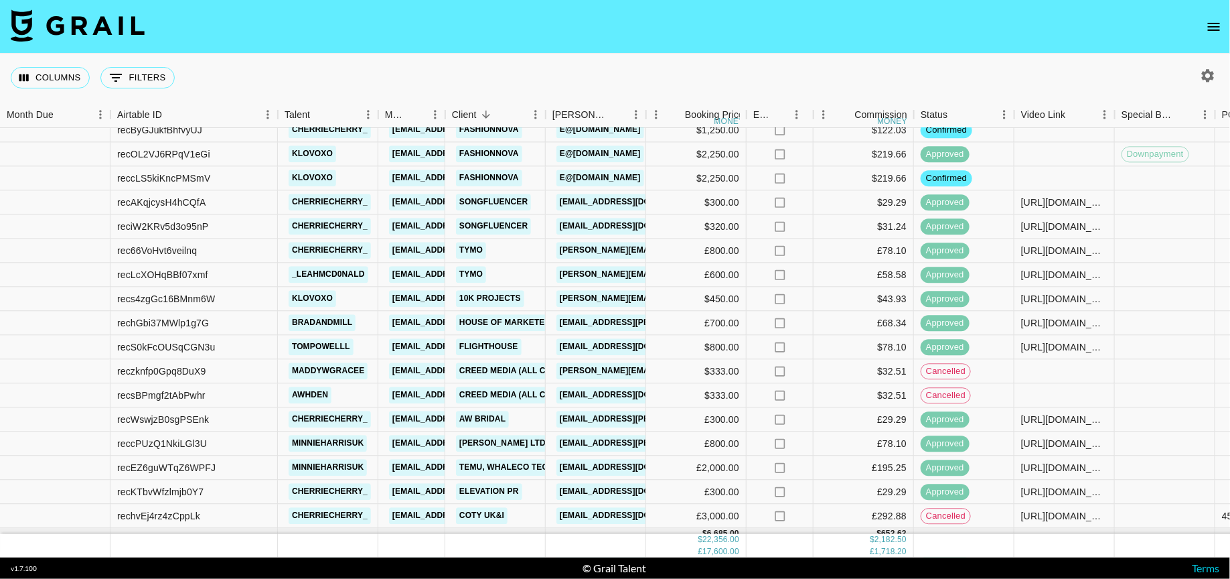
scroll to position [414, 0]
